Goal: Transaction & Acquisition: Purchase product/service

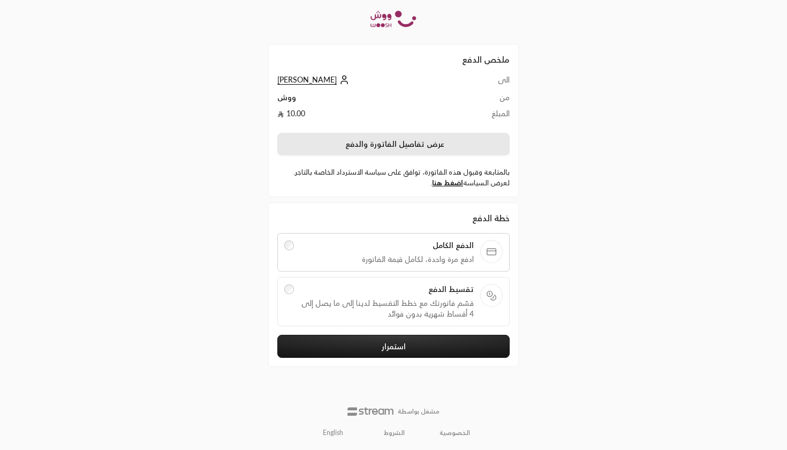
click at [399, 140] on button "عرض تفاصيل الفاتورة والدفع" at bounding box center [393, 144] width 232 height 22
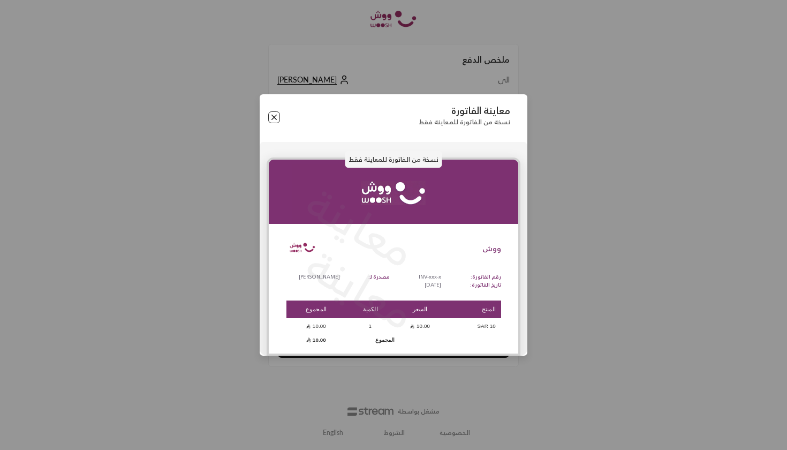
click at [277, 119] on button "Close" at bounding box center [274, 117] width 12 height 12
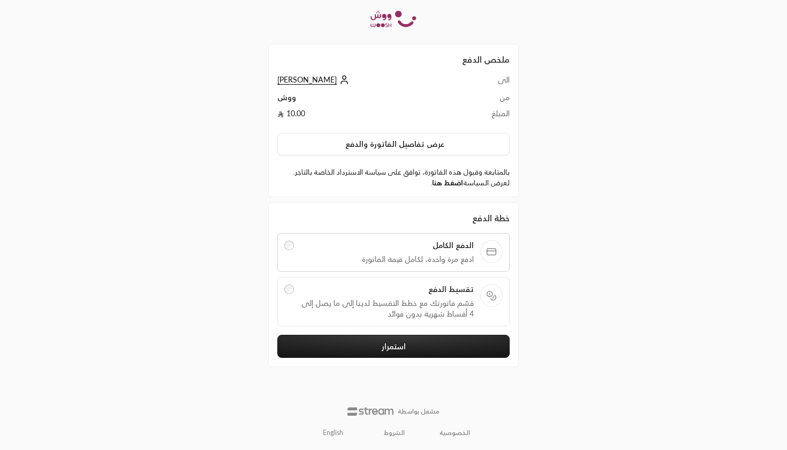
click at [455, 185] on link "اضغط هنا" at bounding box center [447, 182] width 31 height 9
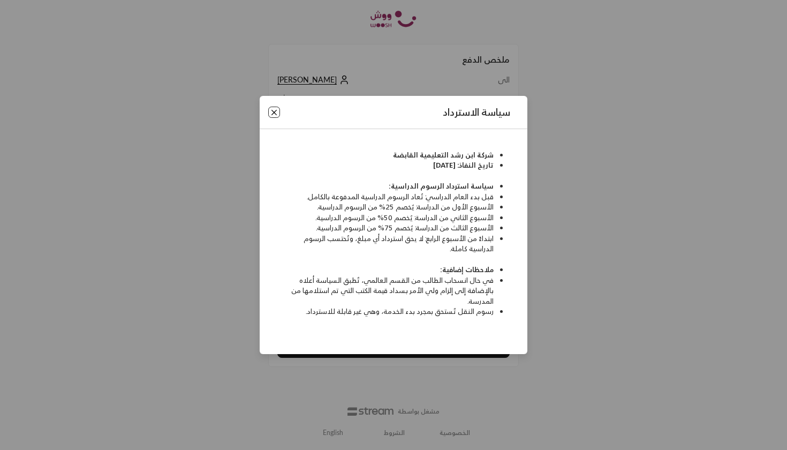
click at [277, 113] on button "Close" at bounding box center [274, 113] width 12 height 12
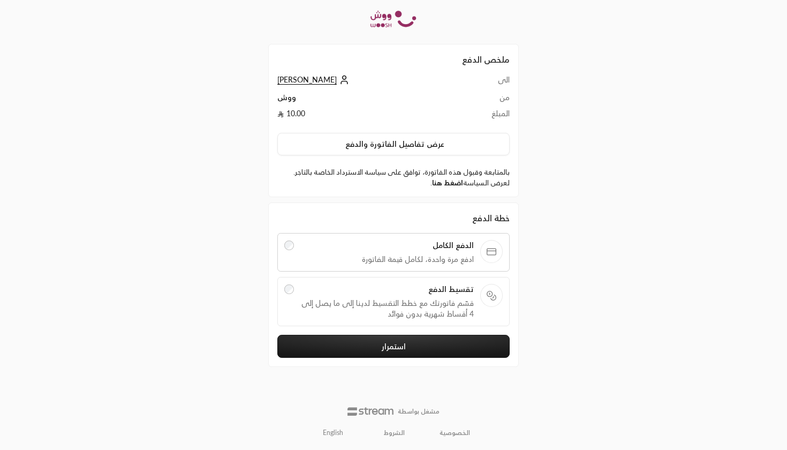
click at [451, 184] on link "اضغط هنا" at bounding box center [447, 182] width 31 height 9
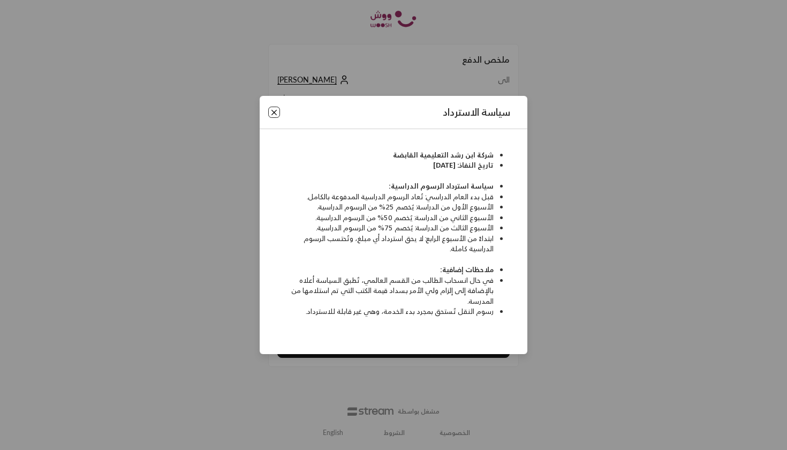
click at [278, 117] on button "Close" at bounding box center [274, 113] width 12 height 12
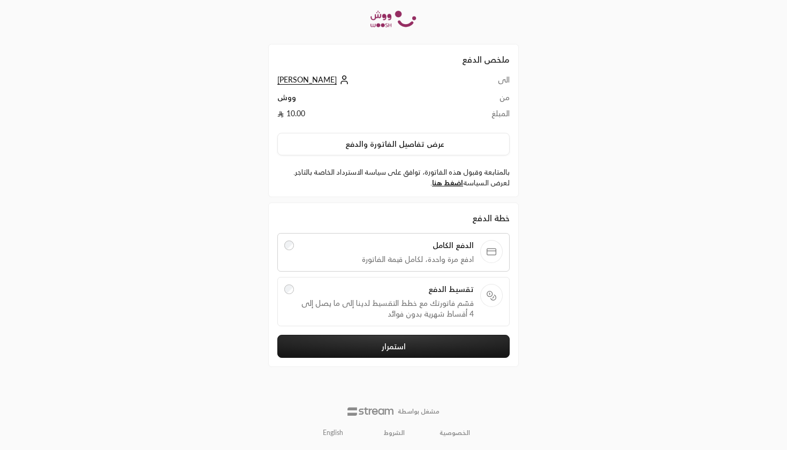
click at [422, 299] on span "قسّم فاتورتك مع خطط التقسيط لدينا إلى ما يصل إلى 4 أقساط شهرية بدون فوائد" at bounding box center [387, 308] width 174 height 21
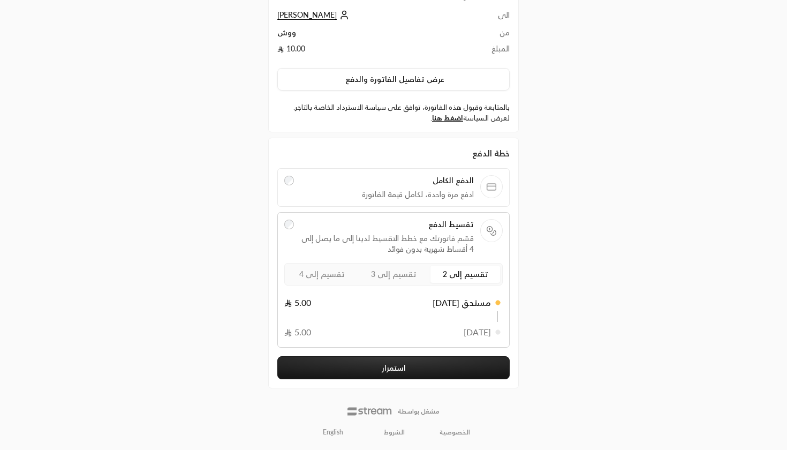
scroll to position [64, 0]
click at [318, 272] on span "تقسيم إلى 4" at bounding box center [322, 274] width 46 height 9
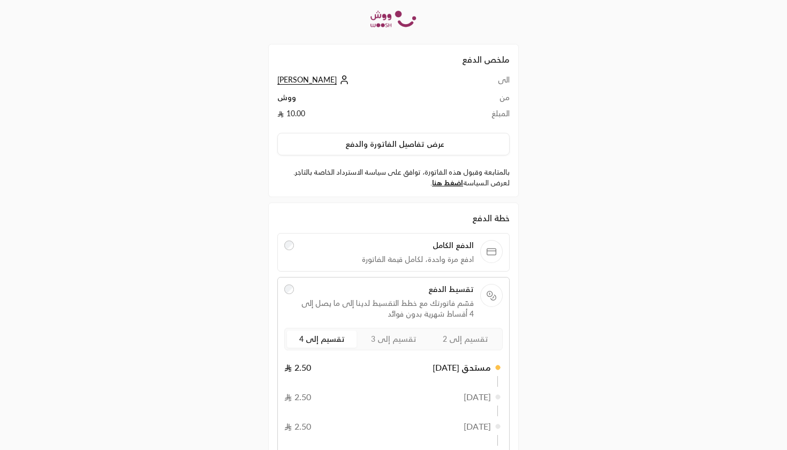
scroll to position [0, 0]
click at [420, 264] on div "الدفع الكامل ادفع مرة واحدة، لكامل قيمة الفاتورة" at bounding box center [393, 252] width 232 height 39
click at [412, 255] on span "ادفع مرة واحدة، لكامل قيمة الفاتورة" at bounding box center [387, 259] width 174 height 11
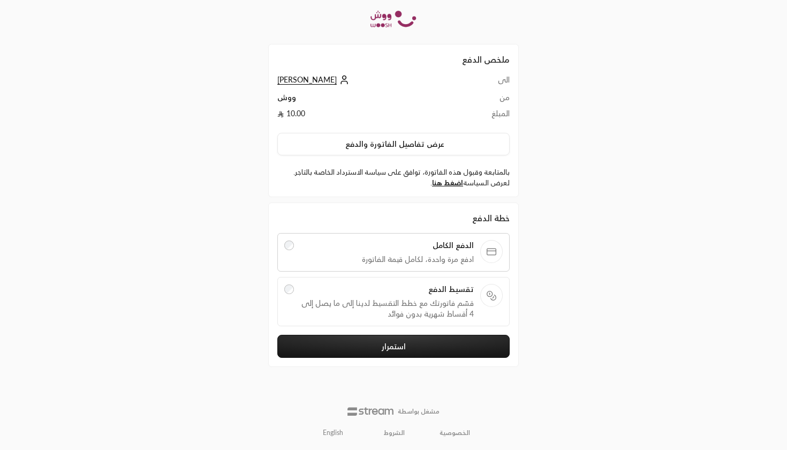
click at [372, 347] on button "استمرار" at bounding box center [393, 346] width 232 height 23
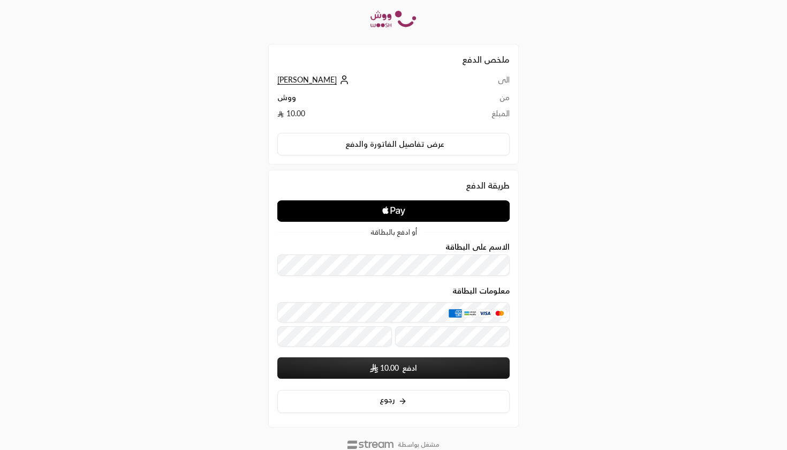
click at [439, 208] on icon "Apple Logo" at bounding box center [394, 210] width 116 height 19
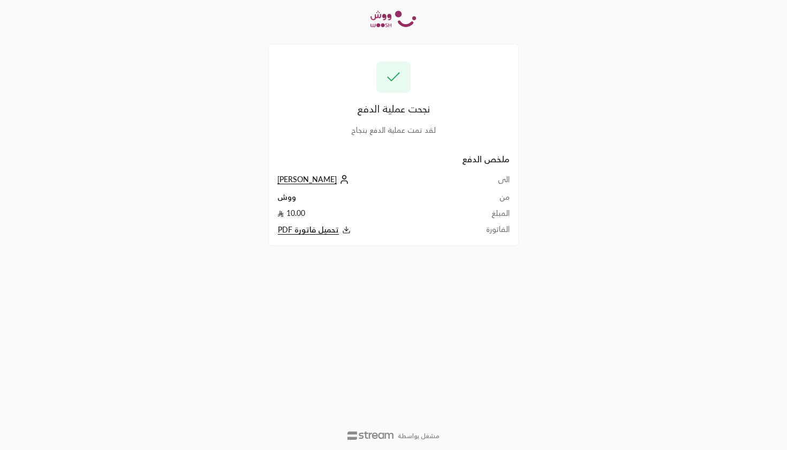
click at [331, 229] on span "تحميل فاتورة PDF" at bounding box center [308, 230] width 61 height 10
click at [323, 229] on span "تحميل فاتورة PDF" at bounding box center [308, 230] width 61 height 10
click at [638, 169] on div "نجحت عملية الدفع لقد تمت عملية الدفع بنجاح ملخص الدفع الى [PERSON_NAME] من ووش …" at bounding box center [393, 225] width 787 height 450
